Goal: Transaction & Acquisition: Purchase product/service

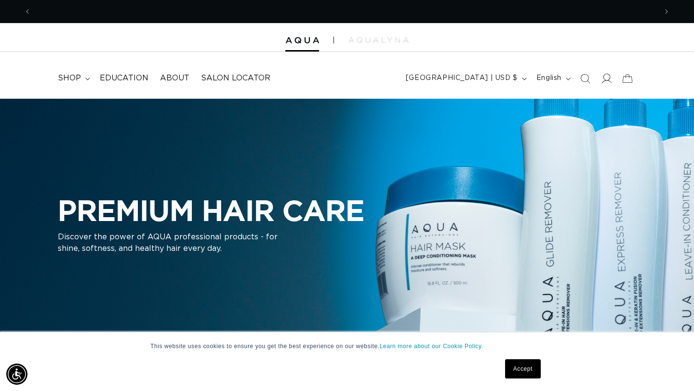
scroll to position [0, 626]
click at [608, 78] on icon at bounding box center [606, 78] width 10 height 10
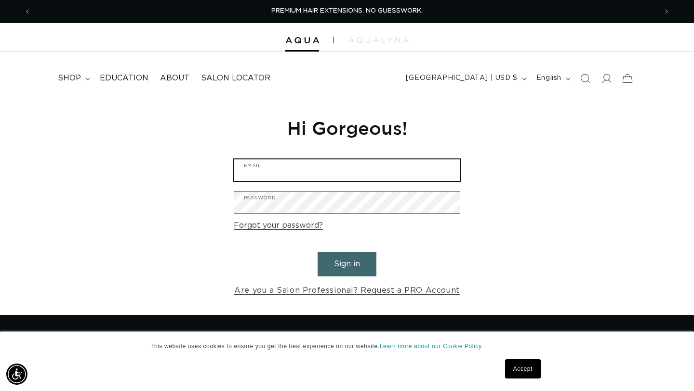
click at [302, 167] on input "Email" at bounding box center [347, 171] width 226 height 22
type input "info@oakandlorelsalon.com"
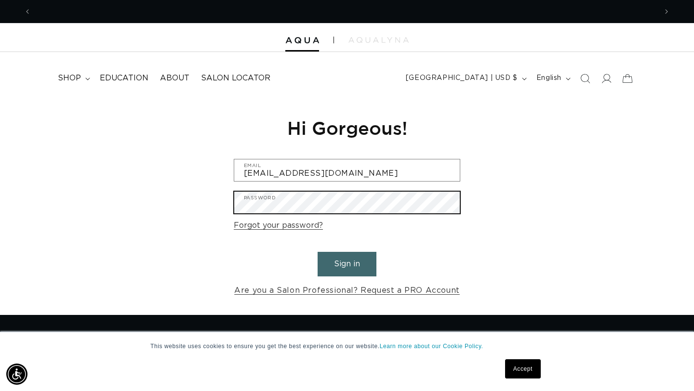
scroll to position [0, 0]
click at [318, 252] on button "Sign in" at bounding box center [347, 264] width 59 height 25
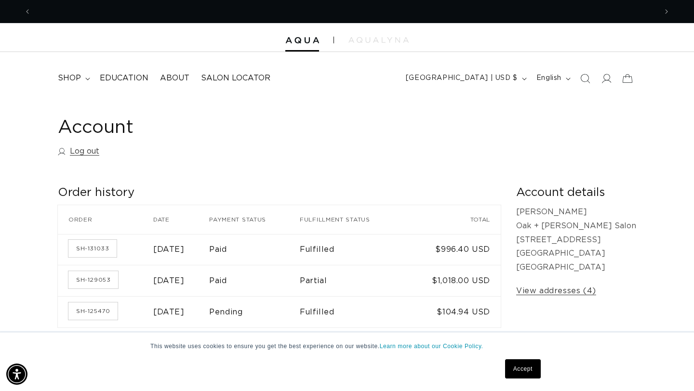
scroll to position [0, 626]
click at [314, 41] on img at bounding box center [302, 40] width 34 height 7
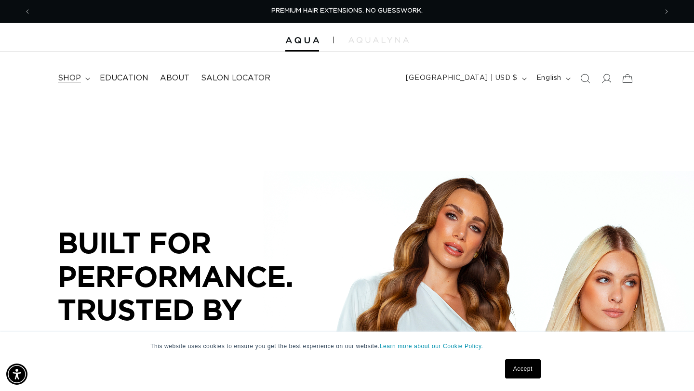
click at [73, 78] on span "shop" at bounding box center [69, 78] width 23 height 10
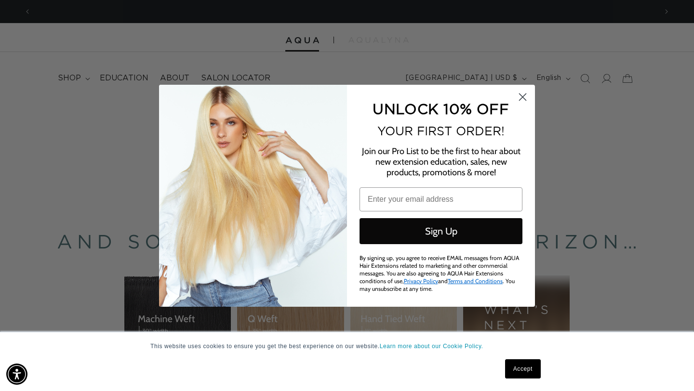
scroll to position [0, 1251]
click at [525, 104] on circle "Close dialog" at bounding box center [523, 97] width 16 height 16
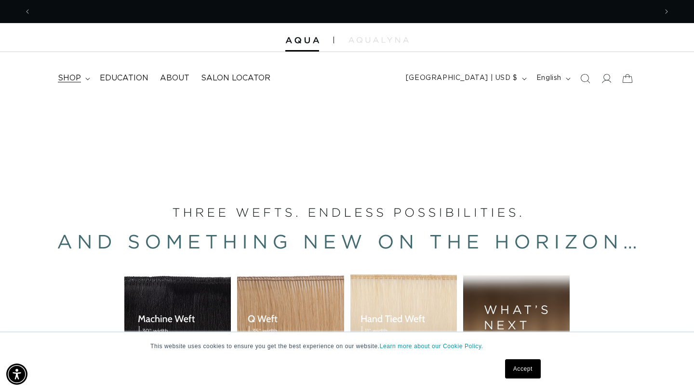
scroll to position [0, 0]
click at [68, 80] on span "shop" at bounding box center [69, 78] width 23 height 10
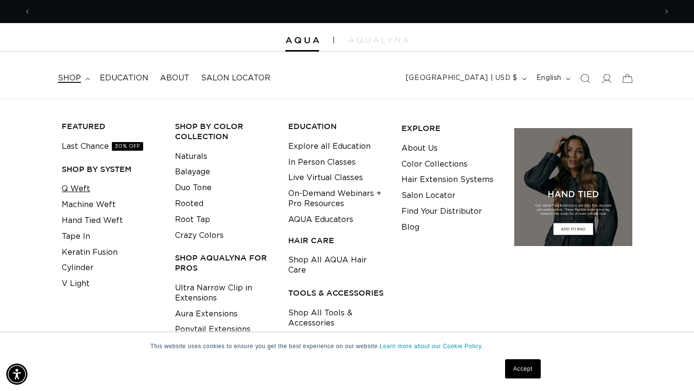
scroll to position [0, 626]
click at [68, 194] on link "Q Weft" at bounding box center [76, 189] width 28 height 16
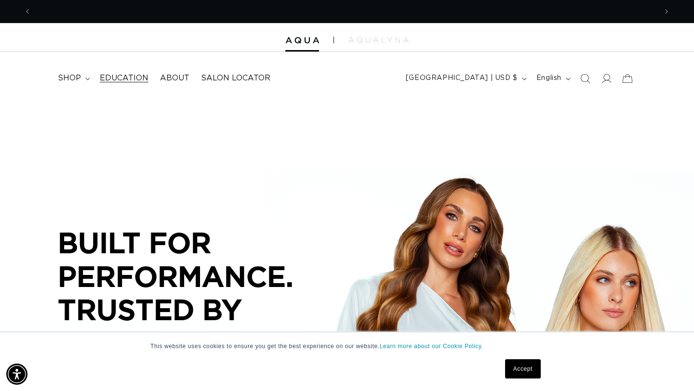
scroll to position [0, 0]
click at [69, 73] on span "shop" at bounding box center [69, 78] width 23 height 10
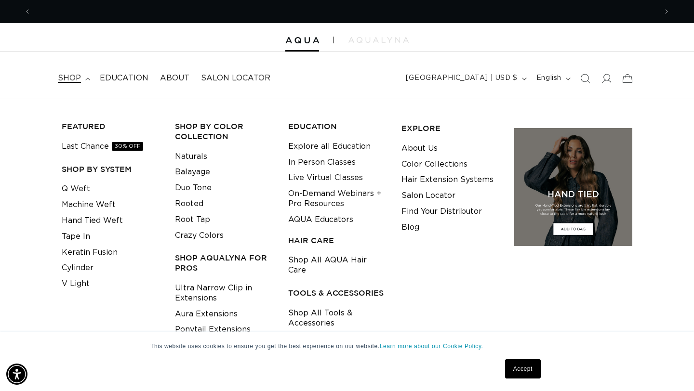
scroll to position [0, 626]
click at [310, 306] on link "Shop All Tools & Accessories" at bounding box center [337, 319] width 98 height 26
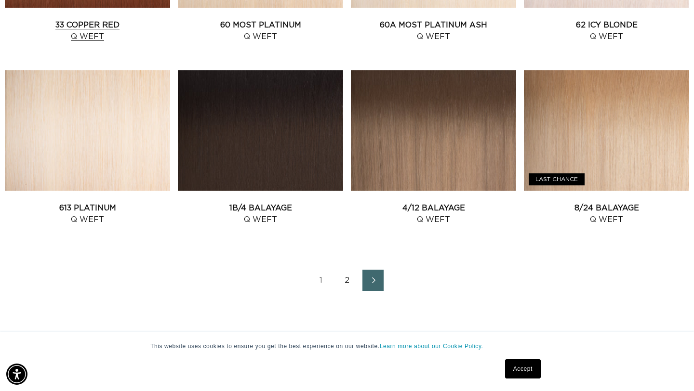
scroll to position [1063, 0]
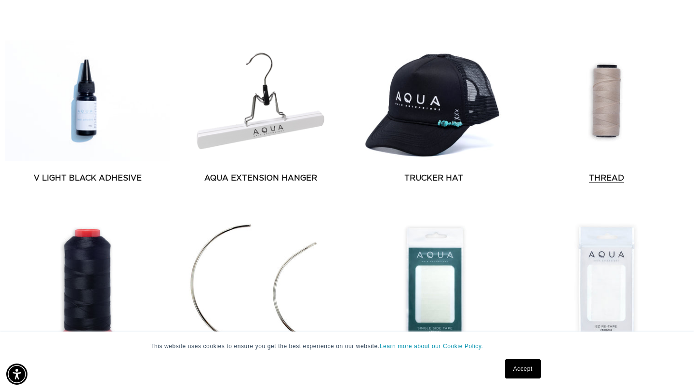
scroll to position [0, 626]
click at [606, 178] on link "Thread" at bounding box center [606, 179] width 165 height 12
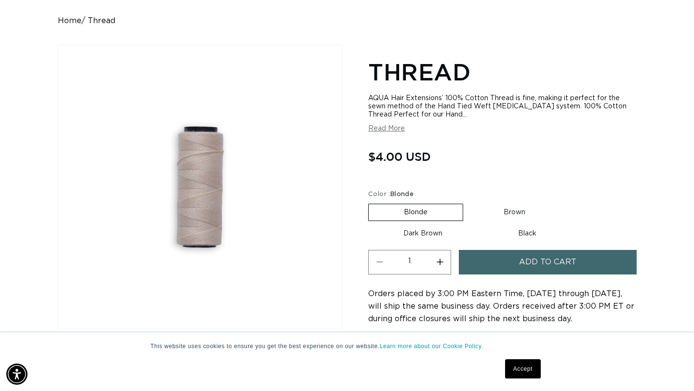
scroll to position [0, 626]
click at [517, 210] on label "Brown Variant sold out or unavailable" at bounding box center [514, 212] width 92 height 16
click at [468, 202] on input "Brown Variant sold out or unavailable" at bounding box center [468, 202] width 0 height 0
radio input "true"
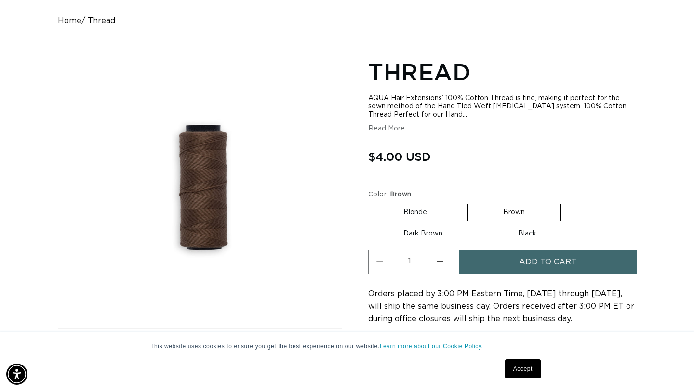
scroll to position [0, 1251]
click at [424, 233] on label "Dark Brown Variant sold out or unavailable" at bounding box center [422, 234] width 109 height 16
click at [565, 202] on input "Dark Brown Variant sold out or unavailable" at bounding box center [565, 202] width 0 height 0
radio input "true"
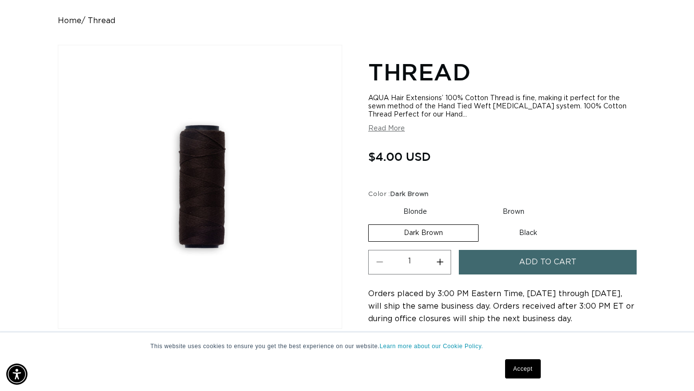
click at [531, 234] on label "Black Variant sold out or unavailable" at bounding box center [528, 233] width 89 height 16
click at [484, 223] on input "Black Variant sold out or unavailable" at bounding box center [483, 223] width 0 height 0
radio input "true"
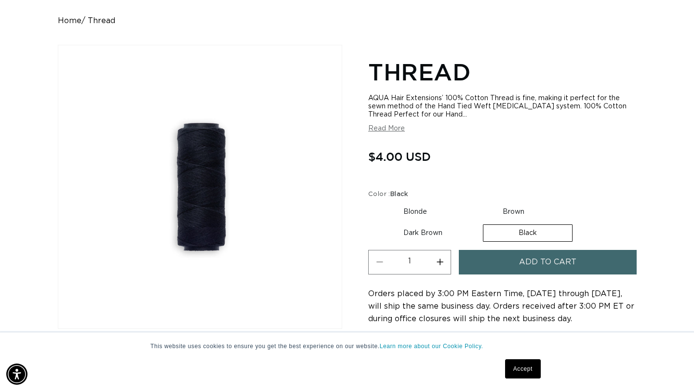
scroll to position [0, 626]
click at [429, 211] on label "Blonde Variant sold out or unavailable" at bounding box center [415, 212] width 94 height 16
click at [371, 202] on input "Blonde Variant sold out or unavailable" at bounding box center [371, 202] width 0 height 0
radio input "true"
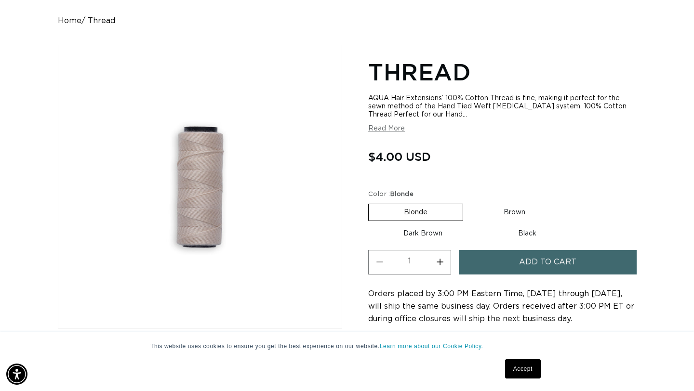
click at [552, 262] on span "Add to cart" at bounding box center [547, 262] width 57 height 25
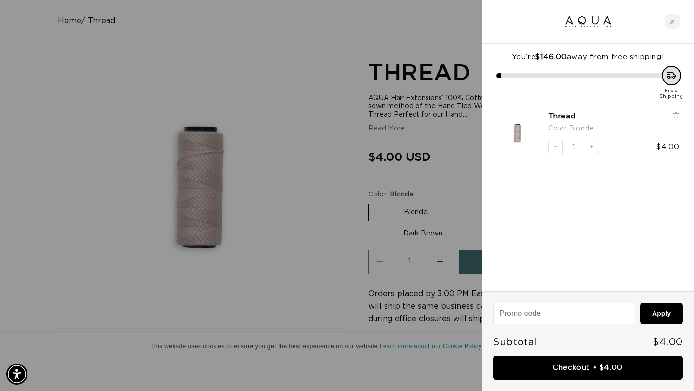
scroll to position [0, 626]
click at [460, 169] on div at bounding box center [347, 195] width 694 height 391
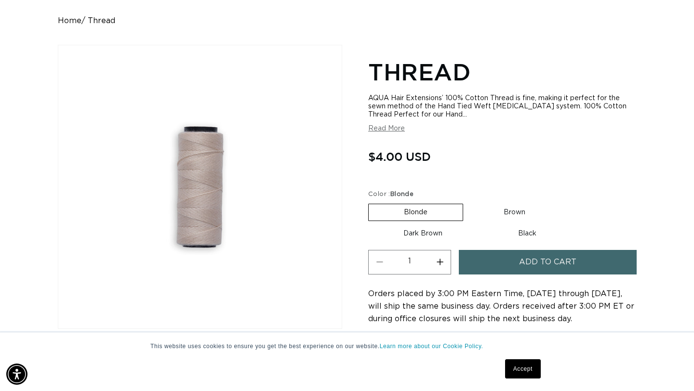
click at [519, 213] on label "Brown Variant sold out or unavailable" at bounding box center [514, 212] width 92 height 16
click at [468, 202] on input "Brown Variant sold out or unavailable" at bounding box center [468, 202] width 0 height 0
radio input "true"
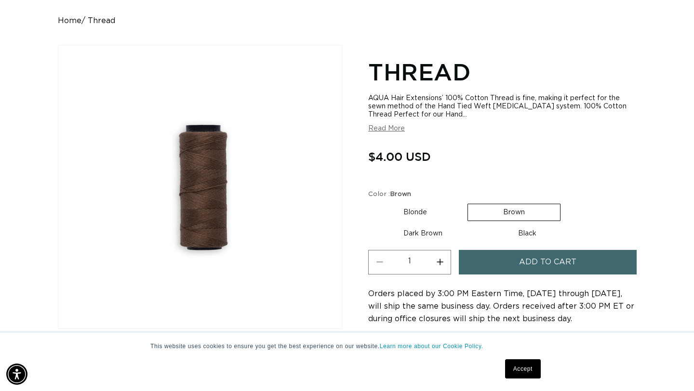
scroll to position [0, 1251]
click at [531, 259] on span "Add to cart" at bounding box center [547, 262] width 57 height 25
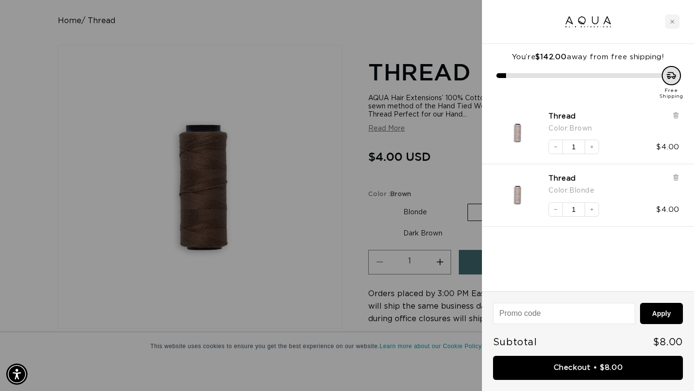
click at [418, 234] on div at bounding box center [347, 195] width 694 height 391
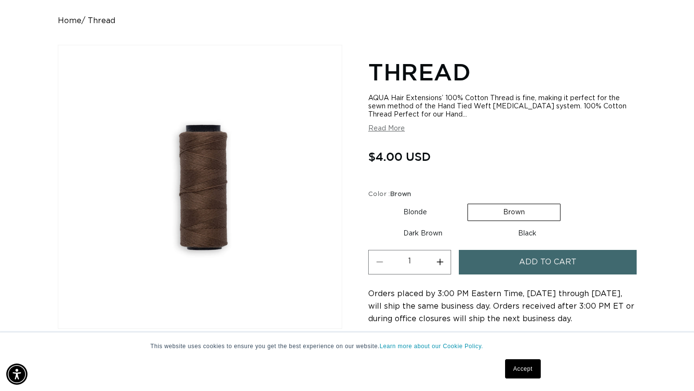
scroll to position [0, 0]
click at [498, 265] on button "Add to cart" at bounding box center [548, 262] width 178 height 25
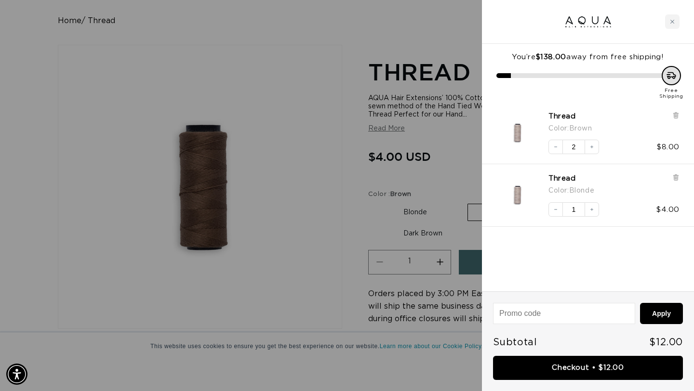
click at [453, 198] on div at bounding box center [347, 195] width 694 height 391
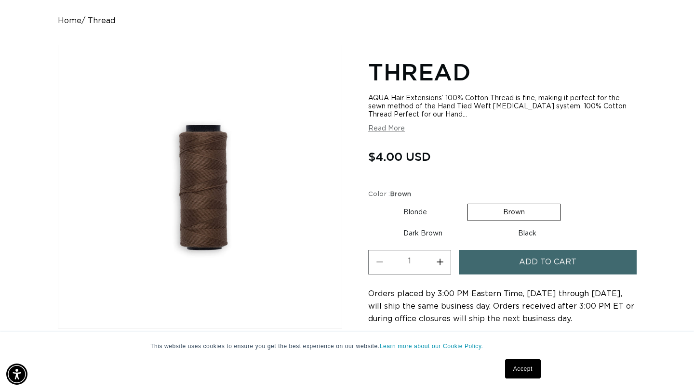
scroll to position [0, 626]
click at [498, 258] on button "Add to cart" at bounding box center [548, 262] width 178 height 25
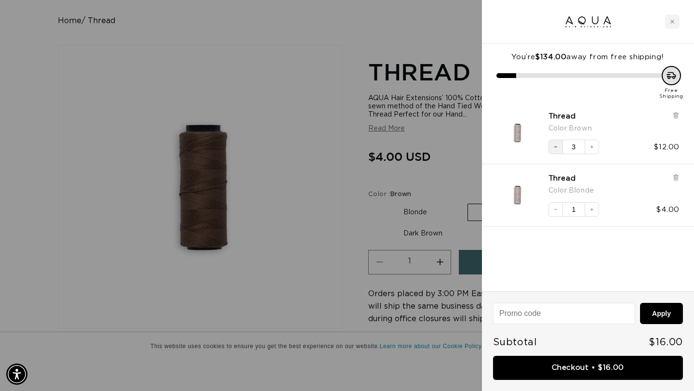
scroll to position [0, 1251]
click at [554, 148] on icon "Decrease quantity" at bounding box center [556, 147] width 6 height 6
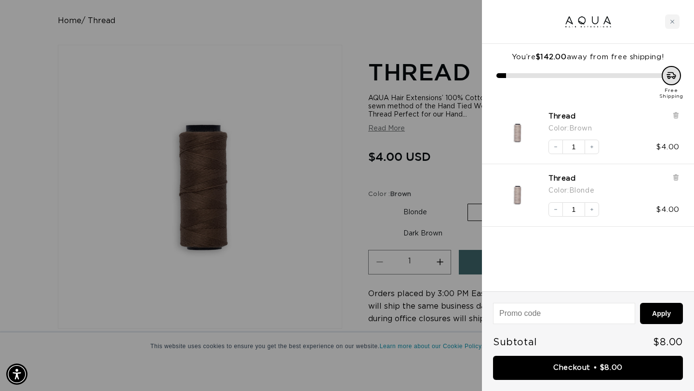
click at [440, 143] on div at bounding box center [347, 195] width 694 height 391
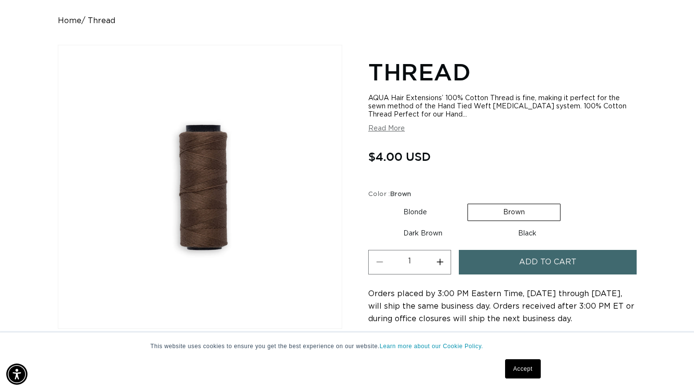
drag, startPoint x: 418, startPoint y: 233, endPoint x: 481, endPoint y: 251, distance: 65.6
click at [419, 233] on label "Dark Brown Variant sold out or unavailable" at bounding box center [422, 234] width 109 height 16
click at [565, 202] on input "Dark Brown Variant sold out or unavailable" at bounding box center [565, 202] width 0 height 0
radio input "true"
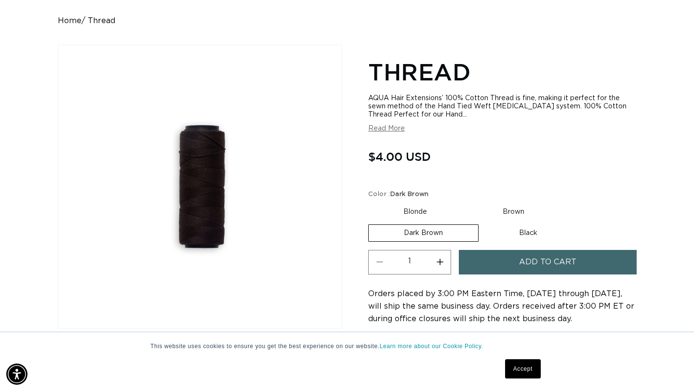
click at [526, 260] on span "Add to cart" at bounding box center [547, 262] width 57 height 25
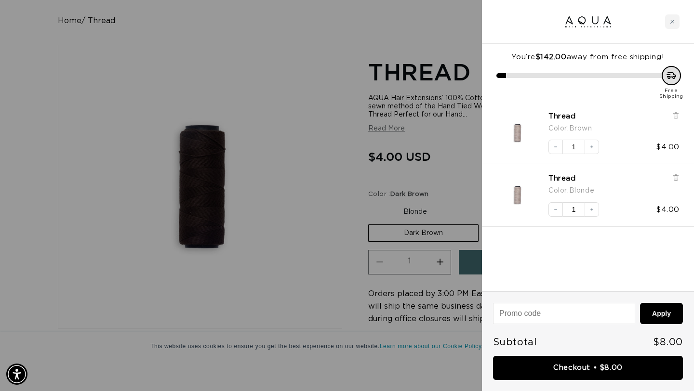
scroll to position [0, 1251]
click at [475, 175] on div at bounding box center [347, 195] width 694 height 391
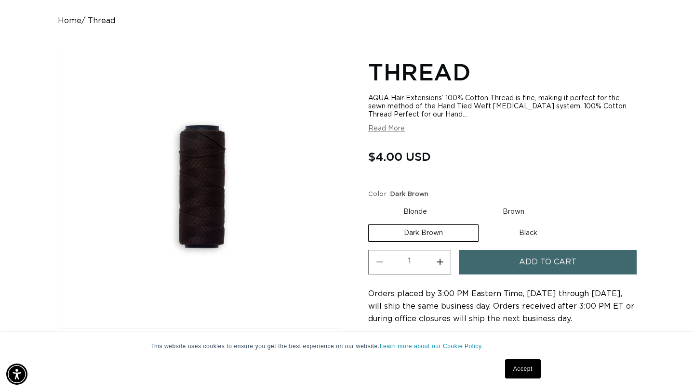
click at [540, 227] on label "Black Variant sold out or unavailable" at bounding box center [528, 233] width 89 height 16
click at [484, 223] on input "Black Variant sold out or unavailable" at bounding box center [483, 223] width 0 height 0
radio input "true"
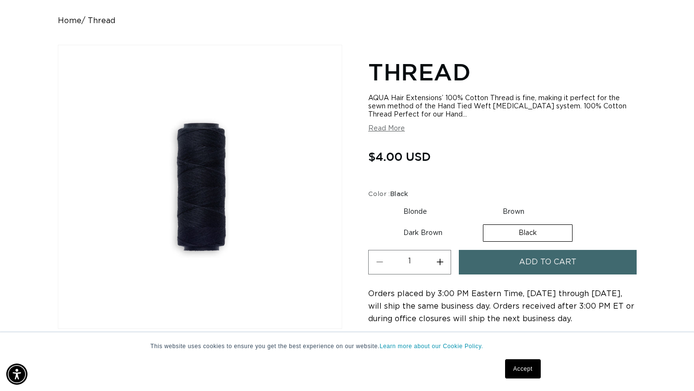
click at [509, 260] on button "Add to cart" at bounding box center [548, 262] width 178 height 25
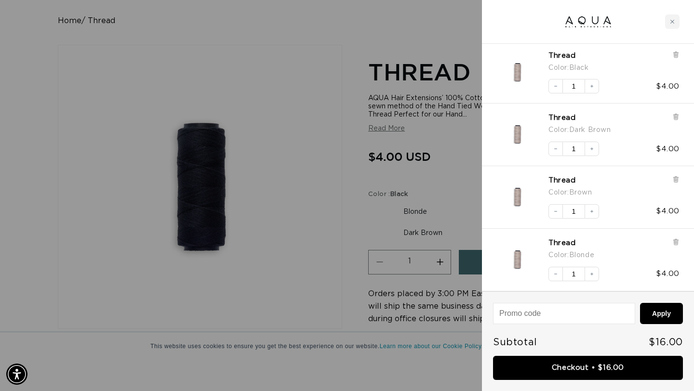
click at [476, 144] on div at bounding box center [347, 195] width 694 height 391
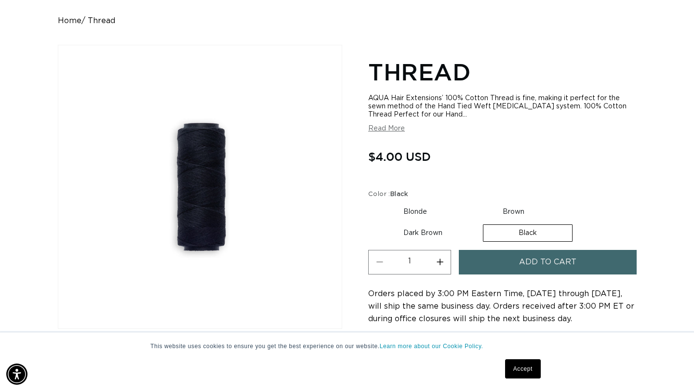
scroll to position [0, 626]
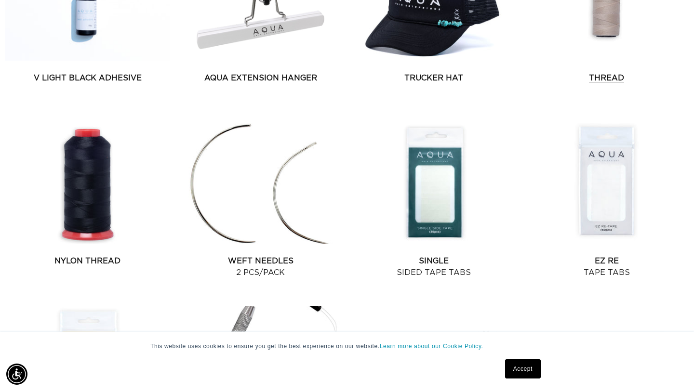
scroll to position [661, 0]
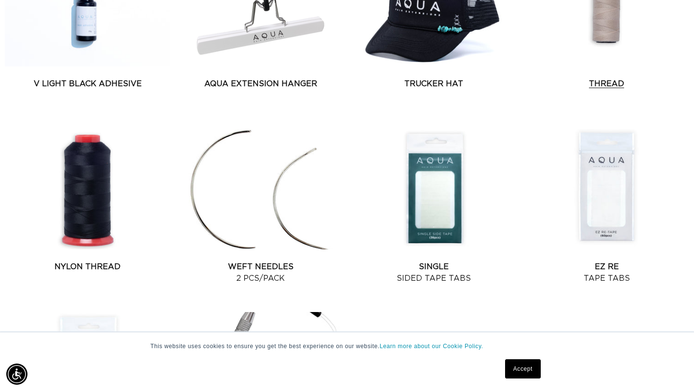
click at [609, 85] on link "Thread" at bounding box center [606, 84] width 165 height 12
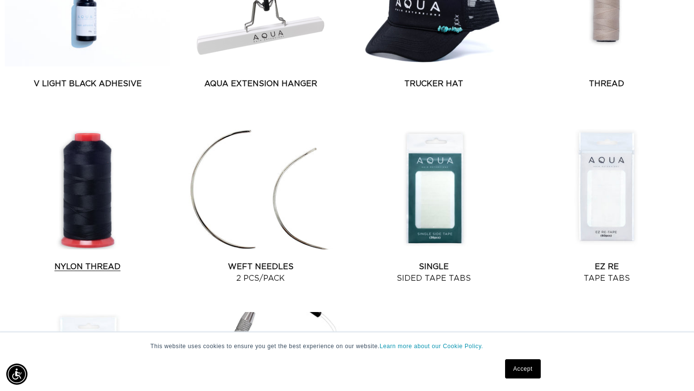
scroll to position [0, 1251]
click at [85, 269] on link "Nylon Thread" at bounding box center [87, 267] width 165 height 12
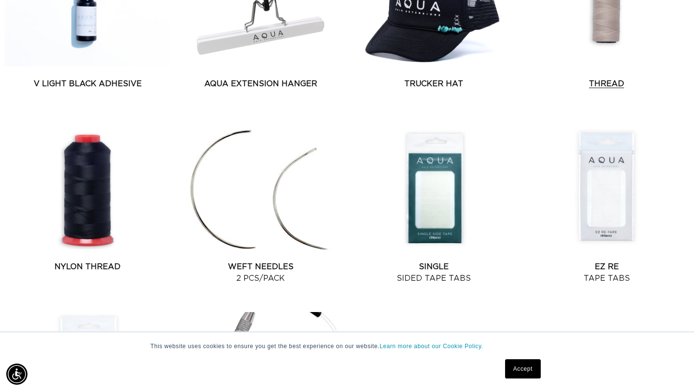
scroll to position [0, 626]
click at [606, 78] on link "Thread" at bounding box center [606, 84] width 165 height 12
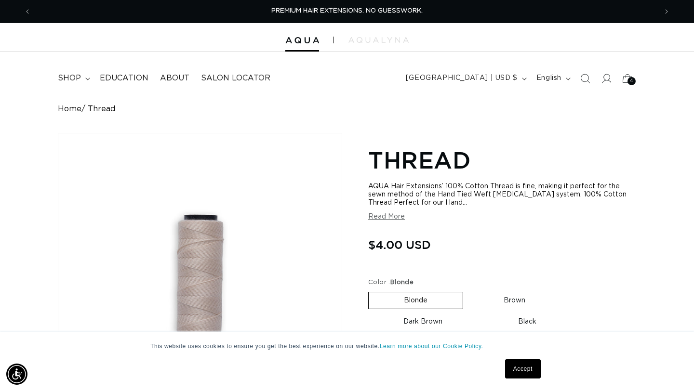
click at [383, 219] on button "Read More" at bounding box center [386, 217] width 37 height 8
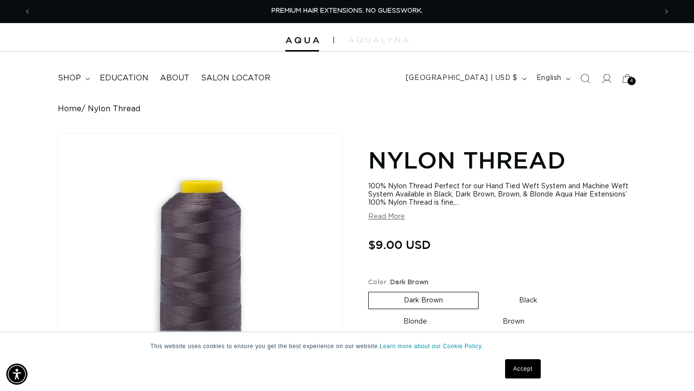
click at [389, 218] on button "Read More" at bounding box center [386, 217] width 37 height 8
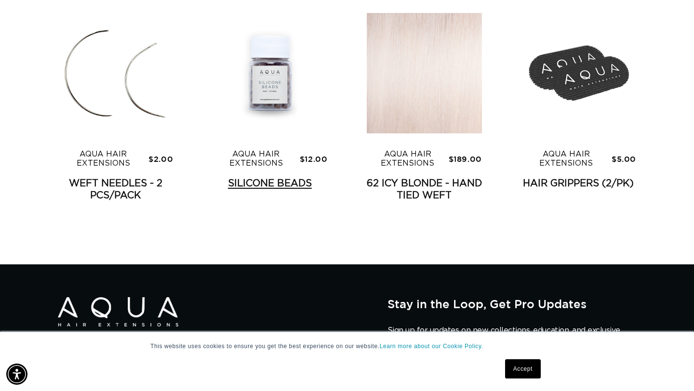
scroll to position [0, 1251]
click at [310, 178] on link "Silicone Beads" at bounding box center [269, 184] width 115 height 12
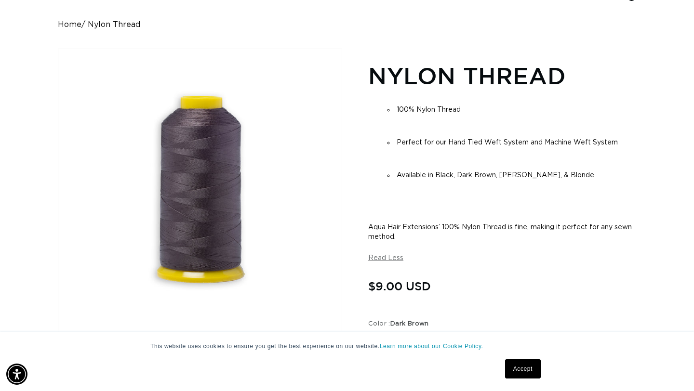
scroll to position [0, 626]
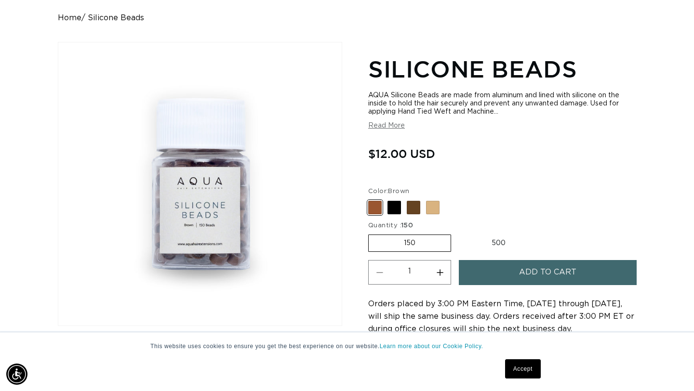
scroll to position [0, 626]
click at [383, 128] on button "Read More" at bounding box center [386, 126] width 37 height 8
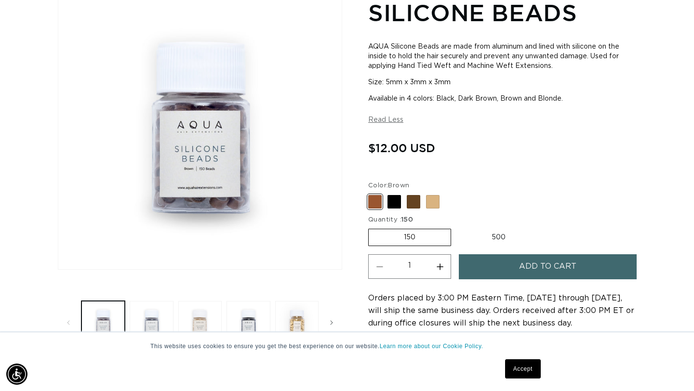
scroll to position [0, 1251]
click at [425, 245] on label "150 Variant sold out or unavailable" at bounding box center [409, 237] width 83 height 17
click at [371, 227] on input "150 Variant sold out or unavailable" at bounding box center [371, 227] width 0 height 0
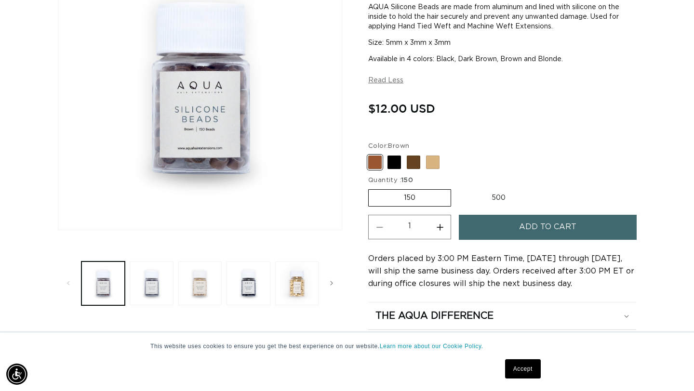
scroll to position [0, 0]
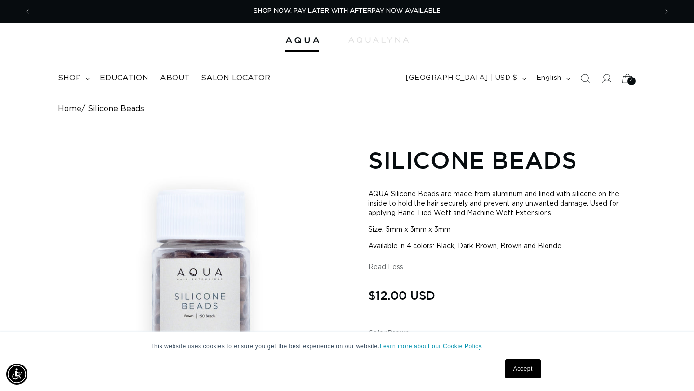
click at [633, 82] on div "4 4" at bounding box center [632, 81] width 8 height 8
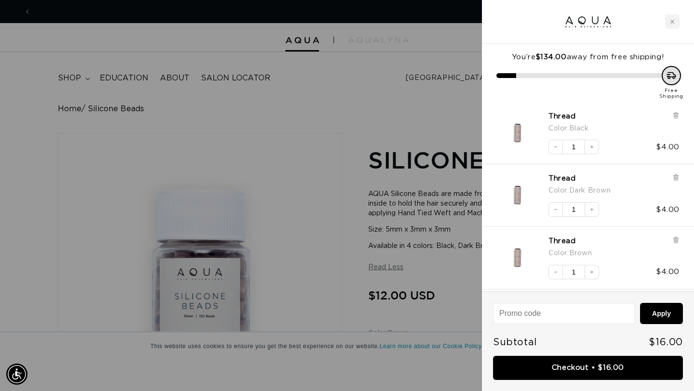
scroll to position [0, 1251]
click at [676, 117] on icon at bounding box center [676, 114] width 2 height 5
click at [675, 180] on icon at bounding box center [676, 178] width 4 height 5
click at [675, 115] on icon at bounding box center [676, 114] width 2 height 5
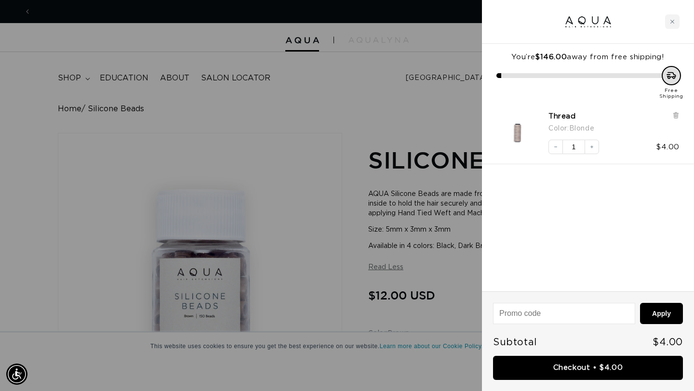
scroll to position [0, 626]
click at [675, 115] on icon at bounding box center [676, 115] width 4 height 5
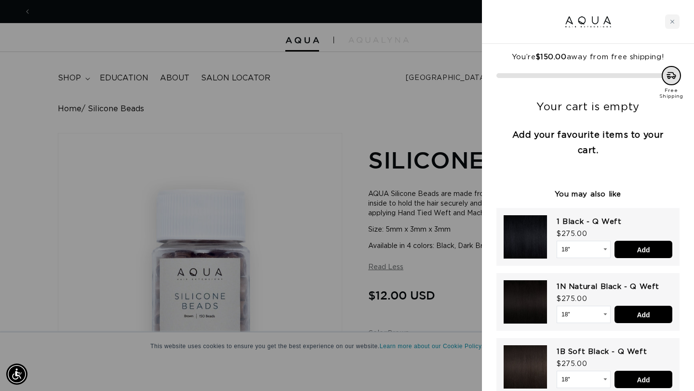
scroll to position [0, 0]
click at [349, 169] on div at bounding box center [347, 195] width 694 height 391
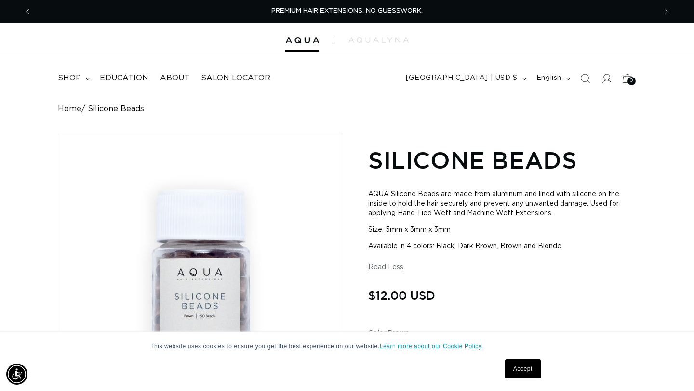
click at [29, 11] on span "Previous announcement" at bounding box center [28, 12] width 10 height 10
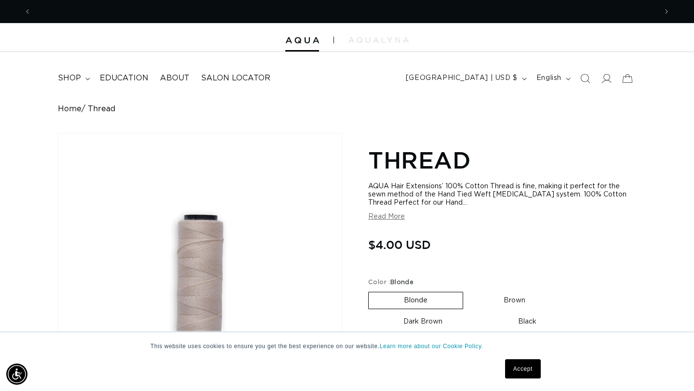
scroll to position [0, 626]
